Goal: Register for event/course

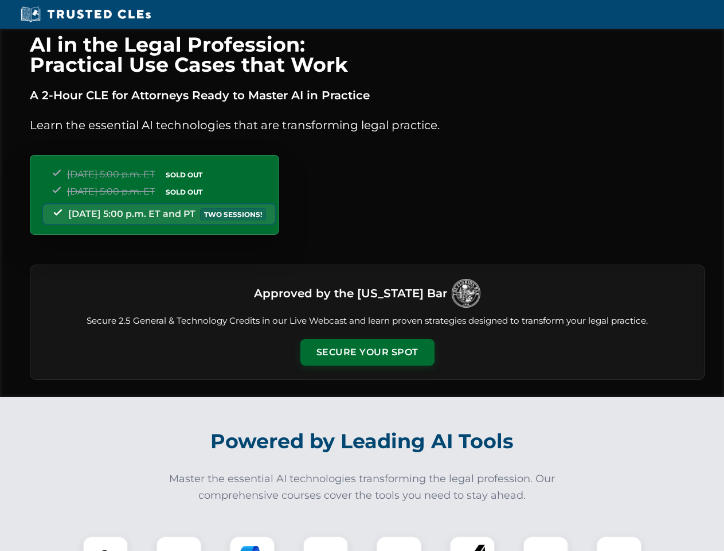
click at [367, 352] on button "Secure Your Spot" at bounding box center [367, 352] width 134 height 26
click at [106, 543] on img at bounding box center [105, 558] width 33 height 33
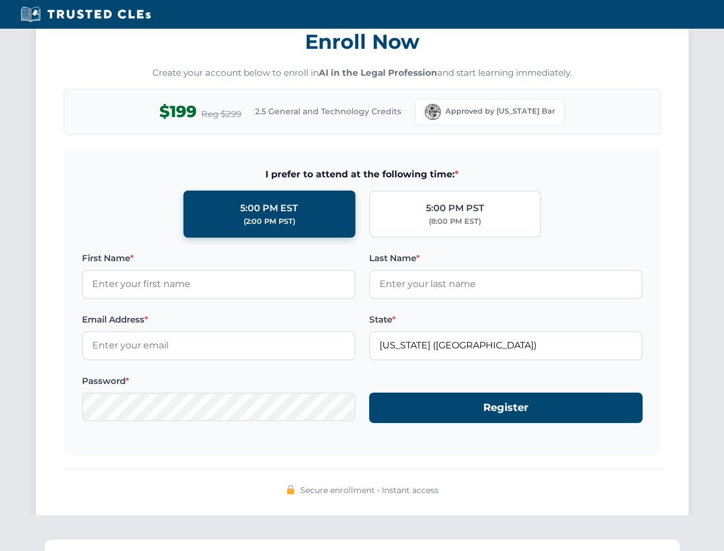
scroll to position [1126, 0]
